Goal: Use online tool/utility: Use online tool/utility

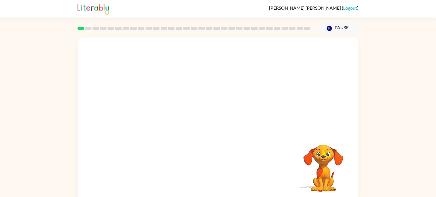
click at [391, 132] on div "Your browser must support playing .mp4 files to use Literably. Please try using…" at bounding box center [218, 117] width 436 height 165
click at [223, 121] on button "button" at bounding box center [218, 121] width 36 height 21
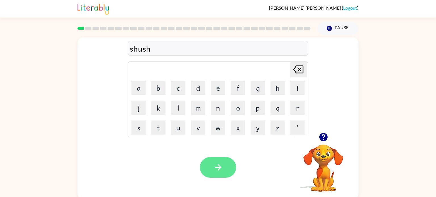
click at [227, 168] on button "button" at bounding box center [218, 167] width 36 height 21
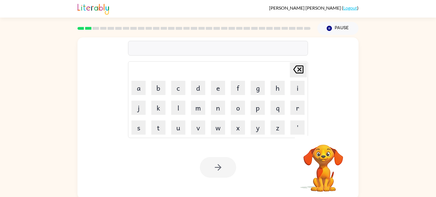
click at [186, 49] on div at bounding box center [218, 48] width 180 height 15
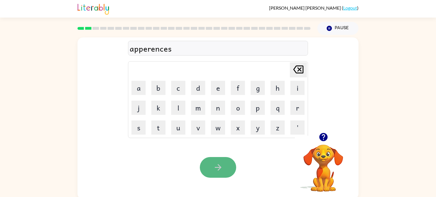
click at [212, 162] on button "button" at bounding box center [218, 167] width 36 height 21
click at [217, 163] on icon "button" at bounding box center [218, 168] width 10 height 10
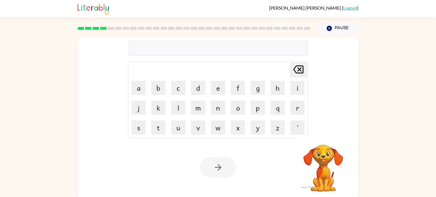
click at [171, 49] on div at bounding box center [218, 48] width 180 height 15
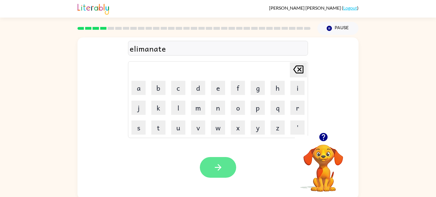
click at [224, 173] on button "button" at bounding box center [218, 167] width 36 height 21
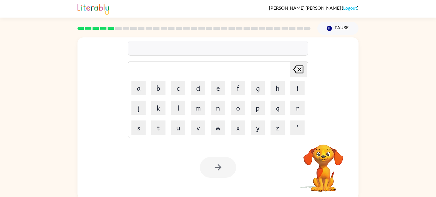
click at [222, 46] on div at bounding box center [218, 48] width 180 height 15
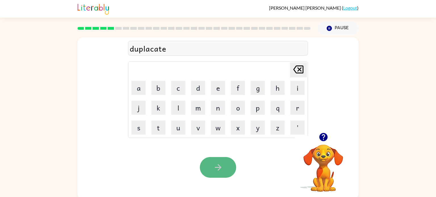
click at [221, 161] on button "button" at bounding box center [218, 167] width 36 height 21
click at [222, 168] on icon "button" at bounding box center [218, 168] width 10 height 10
click at [214, 166] on icon "button" at bounding box center [218, 168] width 10 height 10
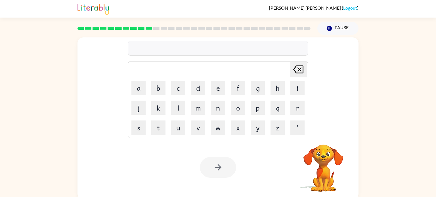
click at [189, 51] on div at bounding box center [218, 48] width 180 height 15
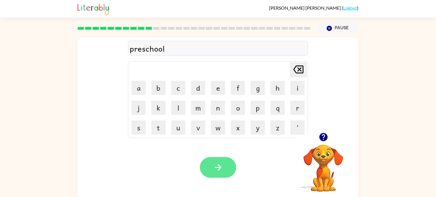
click at [211, 167] on button "button" at bounding box center [218, 167] width 36 height 21
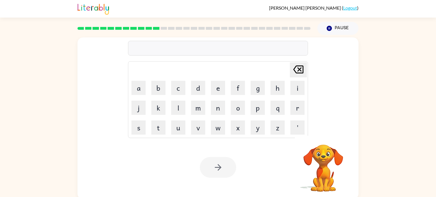
click at [202, 41] on div "[PERSON_NAME] last character input a b c d e f g h i j k l m n o p q r s t u v …" at bounding box center [218, 85] width 180 height 106
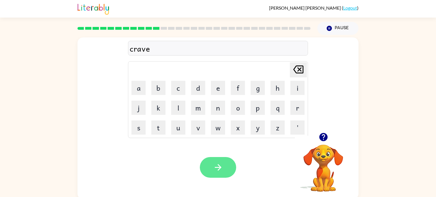
click at [225, 161] on button "button" at bounding box center [218, 167] width 36 height 21
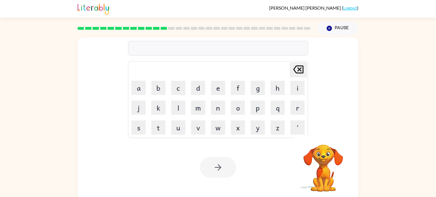
click at [192, 52] on div at bounding box center [218, 48] width 180 height 15
click at [155, 55] on div at bounding box center [218, 48] width 180 height 15
click at [155, 54] on div at bounding box center [218, 48] width 180 height 15
click at [151, 47] on div at bounding box center [218, 48] width 180 height 15
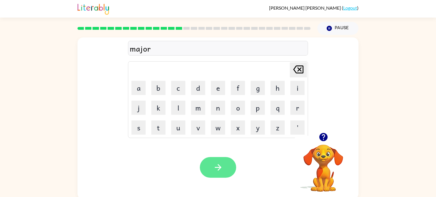
click at [226, 164] on button "button" at bounding box center [218, 167] width 36 height 21
click at [226, 164] on div at bounding box center [218, 167] width 36 height 21
click at [220, 164] on icon "button" at bounding box center [218, 168] width 10 height 10
click at [219, 171] on icon "button" at bounding box center [218, 168] width 10 height 10
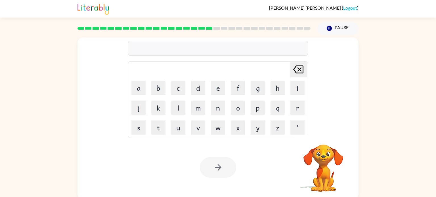
click at [198, 51] on div at bounding box center [218, 48] width 180 height 15
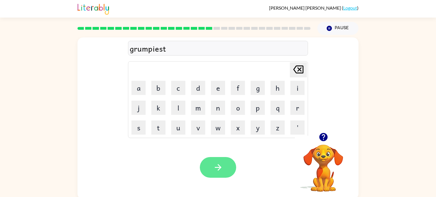
click at [212, 170] on button "button" at bounding box center [218, 167] width 36 height 21
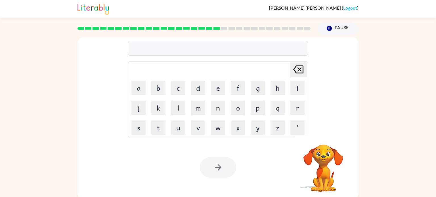
click at [209, 30] on rect at bounding box center [209, 28] width 7 height 3
click at [208, 29] on rect at bounding box center [209, 28] width 7 height 3
click at [208, 28] on rect at bounding box center [209, 28] width 7 height 3
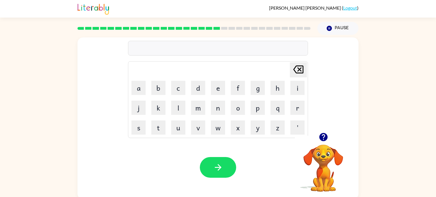
click at [208, 28] on rect at bounding box center [209, 28] width 7 height 3
click at [200, 54] on div at bounding box center [218, 48] width 180 height 15
click at [212, 165] on button "button" at bounding box center [218, 167] width 36 height 21
click at [209, 51] on div at bounding box center [218, 48] width 180 height 15
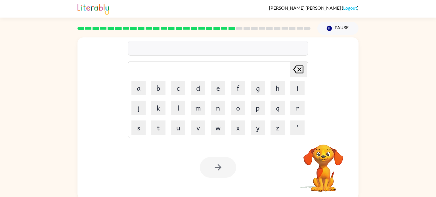
click at [206, 45] on div at bounding box center [218, 48] width 180 height 15
click at [205, 50] on div at bounding box center [218, 48] width 180 height 15
click at [198, 51] on div at bounding box center [218, 48] width 180 height 15
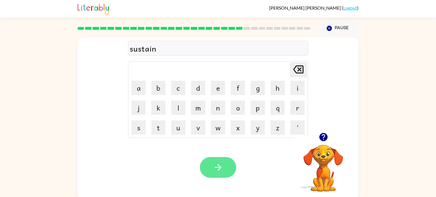
click at [220, 165] on icon "button" at bounding box center [218, 168] width 10 height 10
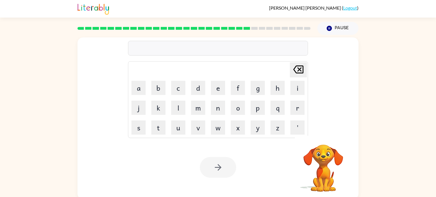
click at [208, 52] on div at bounding box center [218, 48] width 180 height 15
click at [213, 50] on div at bounding box center [218, 48] width 180 height 15
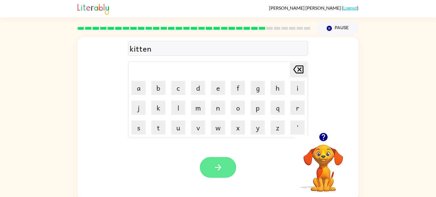
click at [223, 169] on button "button" at bounding box center [218, 167] width 36 height 21
click at [208, 166] on button "button" at bounding box center [218, 167] width 36 height 21
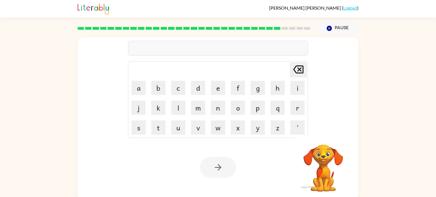
click at [199, 45] on div at bounding box center [218, 48] width 180 height 15
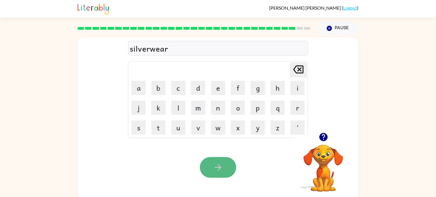
click at [217, 173] on button "button" at bounding box center [218, 167] width 36 height 21
click at [217, 172] on div at bounding box center [218, 167] width 36 height 21
click at [223, 169] on icon "button" at bounding box center [218, 168] width 10 height 10
